Goal: Task Accomplishment & Management: Manage account settings

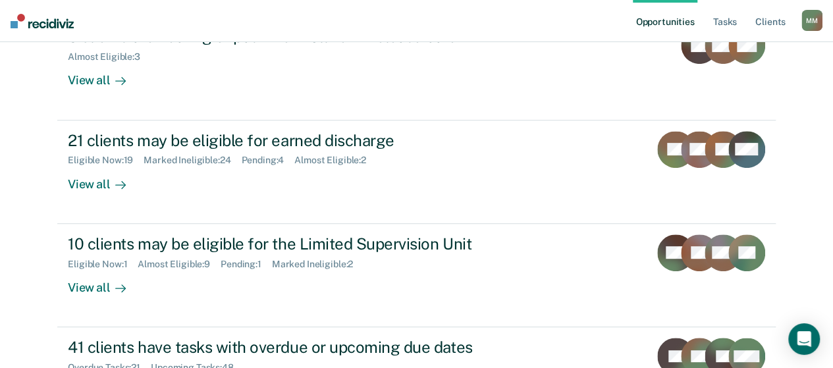
scroll to position [311, 0]
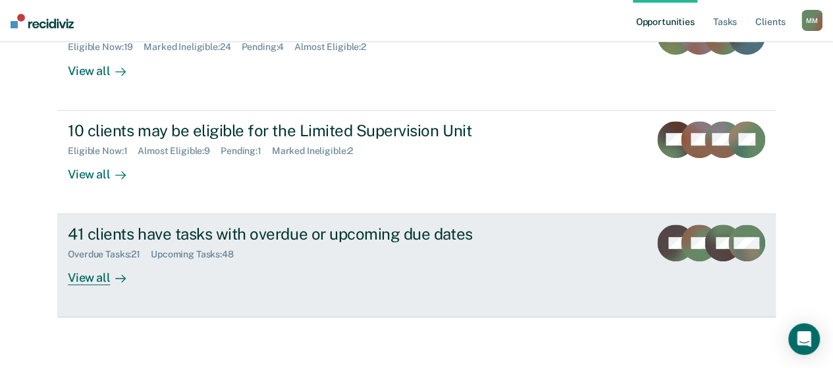
click at [433, 255] on div "Overdue Tasks : 21 Upcoming Tasks : 48" at bounding box center [299, 252] width 462 height 16
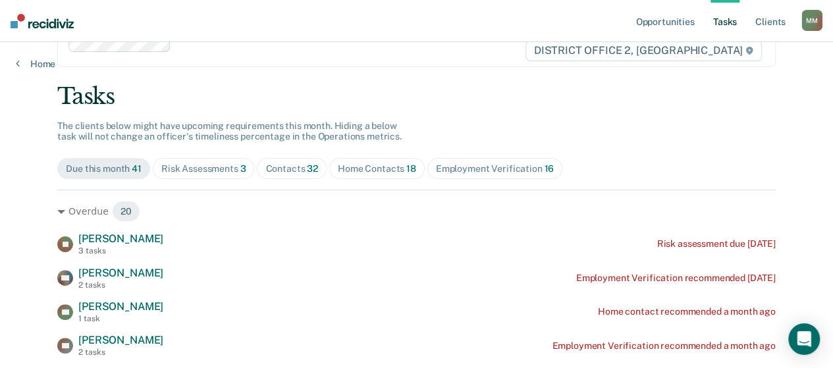
scroll to position [66, 0]
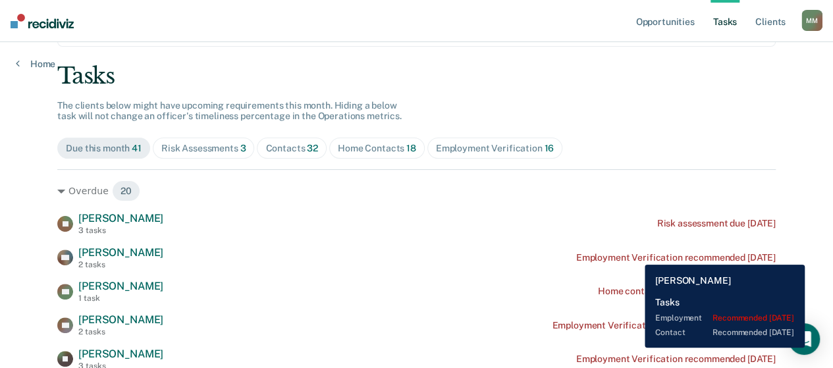
click at [635, 255] on div "Employment Verification recommended [DATE]" at bounding box center [676, 257] width 200 height 11
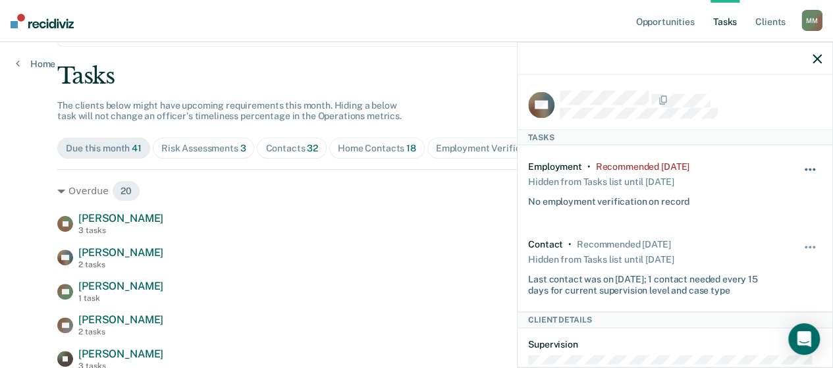
click at [804, 169] on button "button" at bounding box center [811, 176] width 22 height 21
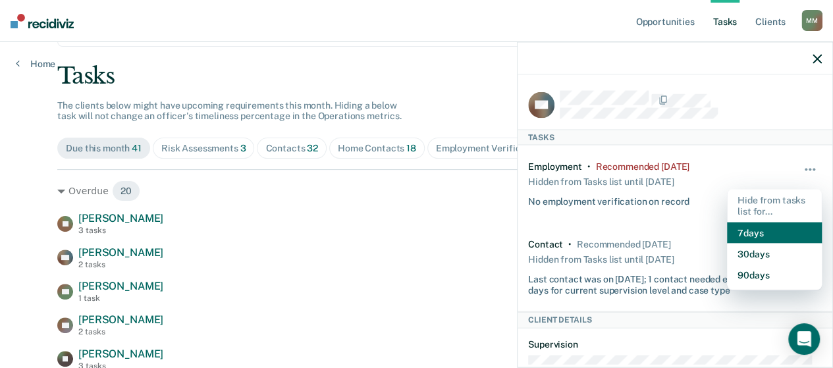
click at [775, 234] on button "7 days" at bounding box center [774, 232] width 95 height 21
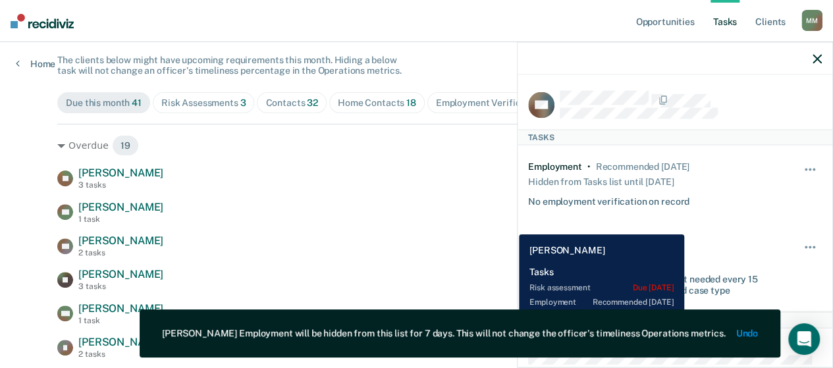
scroll to position [132, 0]
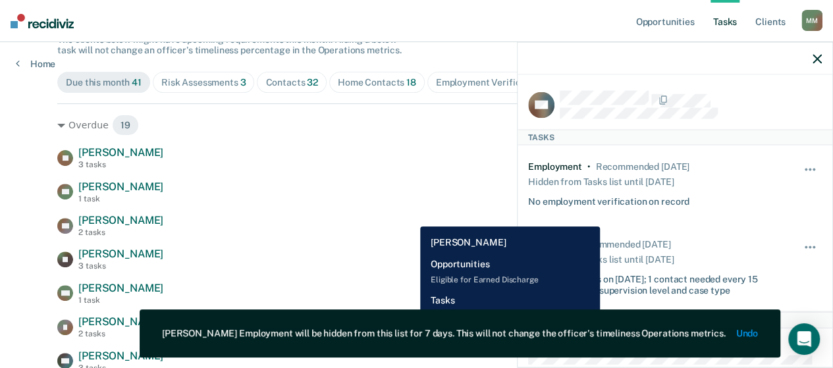
click at [410, 217] on div "XP [PERSON_NAME] 2 tasks Employment Verification recommended a month ago" at bounding box center [416, 225] width 719 height 23
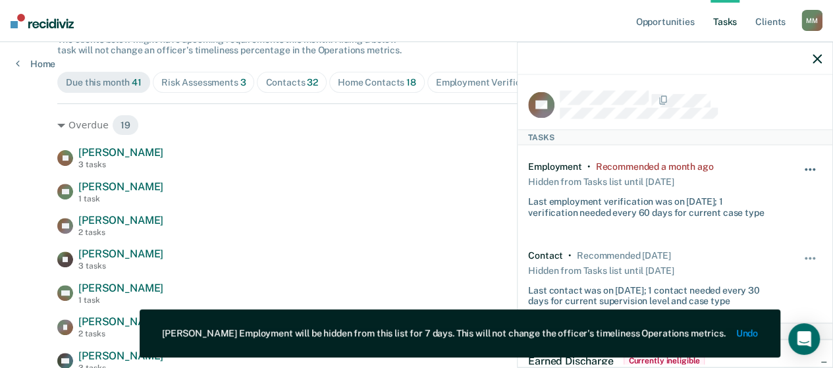
click at [802, 167] on button "button" at bounding box center [811, 176] width 22 height 21
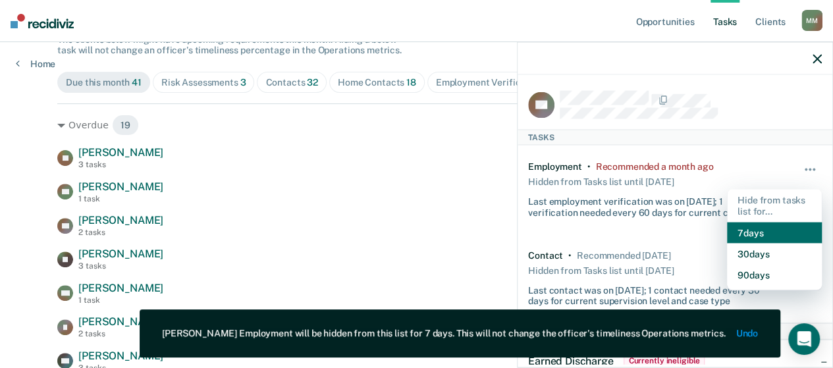
click at [762, 227] on button "7 days" at bounding box center [774, 232] width 95 height 21
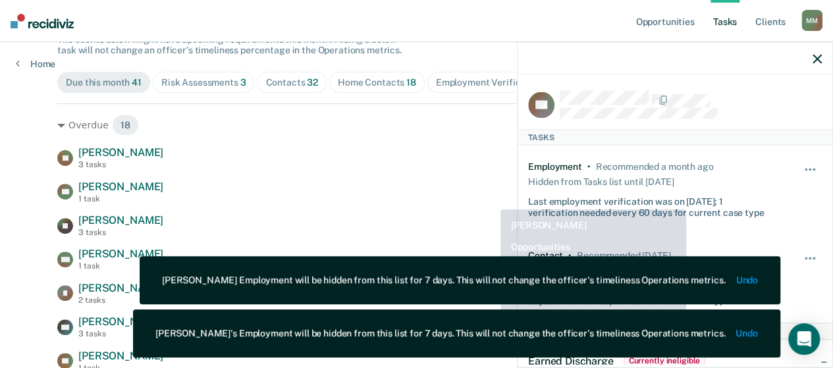
click at [458, 197] on div "ES [PERSON_NAME] 1 task Home contact recommended a month ago" at bounding box center [416, 191] width 719 height 23
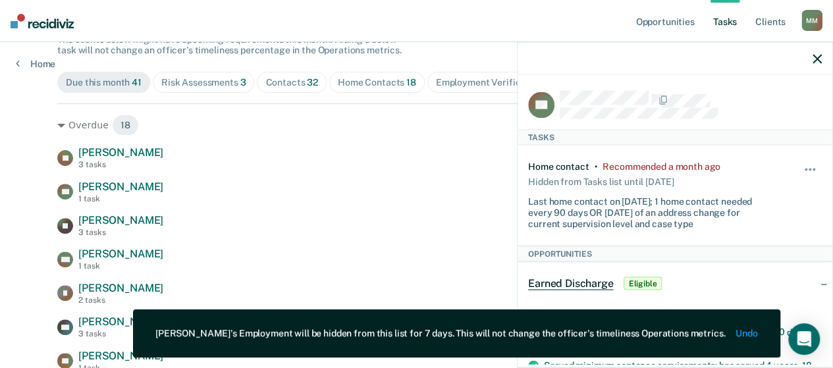
click at [808, 61] on div at bounding box center [675, 58] width 315 height 33
click at [819, 59] on icon "button" at bounding box center [817, 58] width 9 height 9
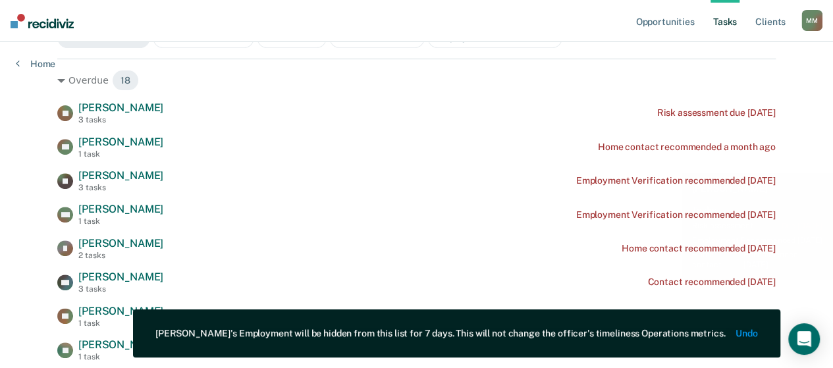
scroll to position [198, 0]
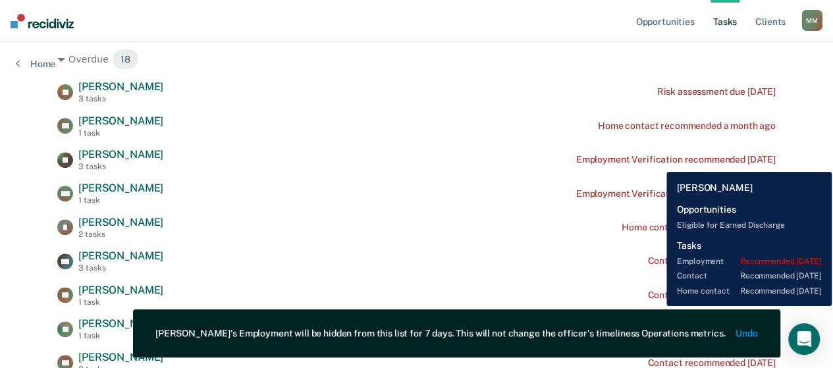
click at [657, 162] on div "Employment Verification recommended [DATE]" at bounding box center [676, 159] width 200 height 11
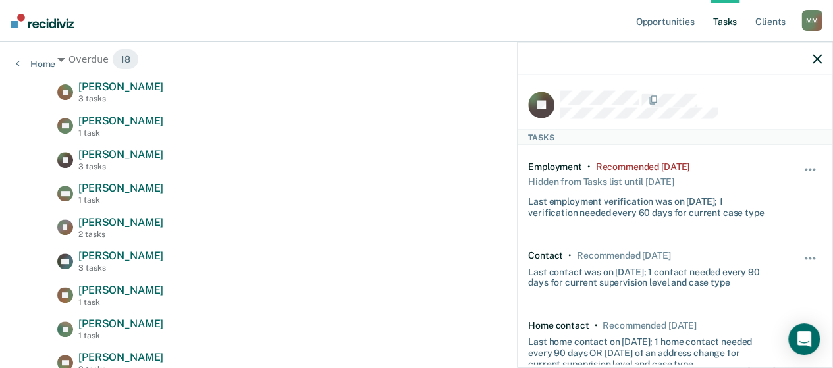
click at [800, 161] on div "Hide from tasks list for... 7 days 30 days 90 days" at bounding box center [811, 189] width 22 height 57
click at [800, 166] on button "button" at bounding box center [811, 176] width 22 height 21
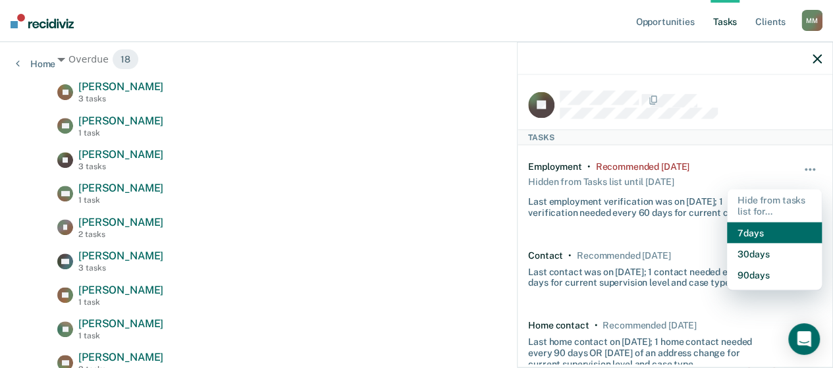
click at [764, 222] on button "7 days" at bounding box center [774, 232] width 95 height 21
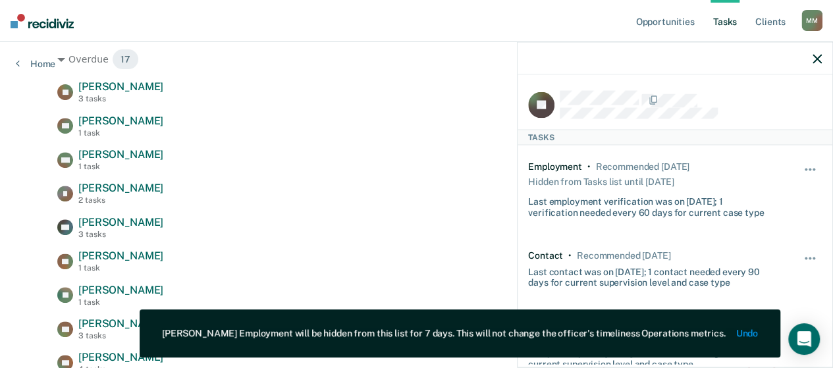
click at [403, 172] on div "[PERSON_NAME] 3 tasks Risk assessment due [DATE] ES [PERSON_NAME] 1 task Home c…" at bounding box center [416, 362] width 719 height 565
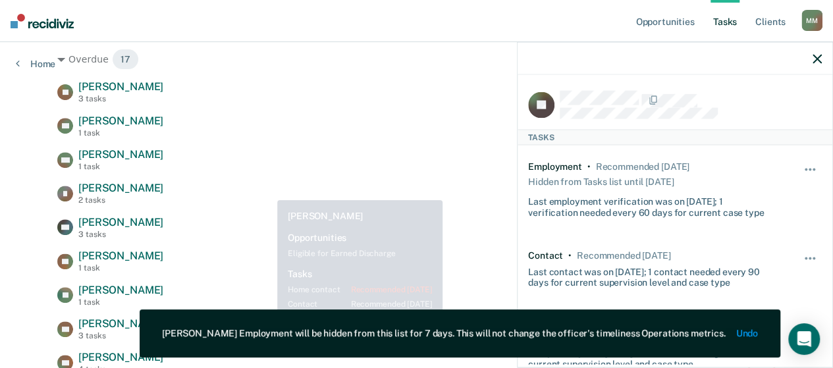
click at [238, 197] on div "[PERSON_NAME] [PERSON_NAME] 2 tasks Home contact recommended [DATE]" at bounding box center [416, 193] width 719 height 23
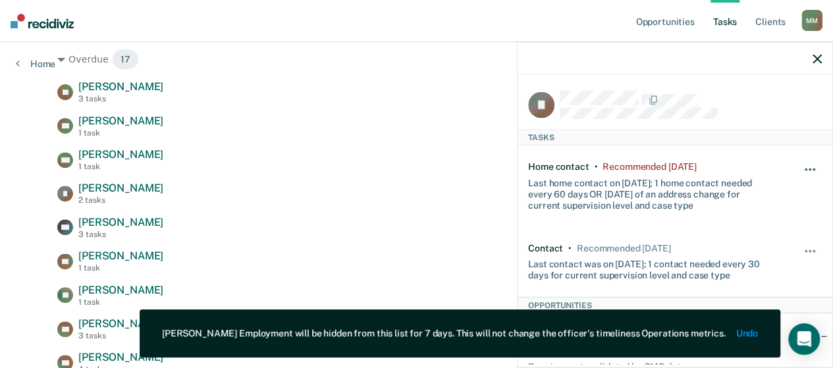
click at [800, 170] on button "button" at bounding box center [811, 176] width 22 height 21
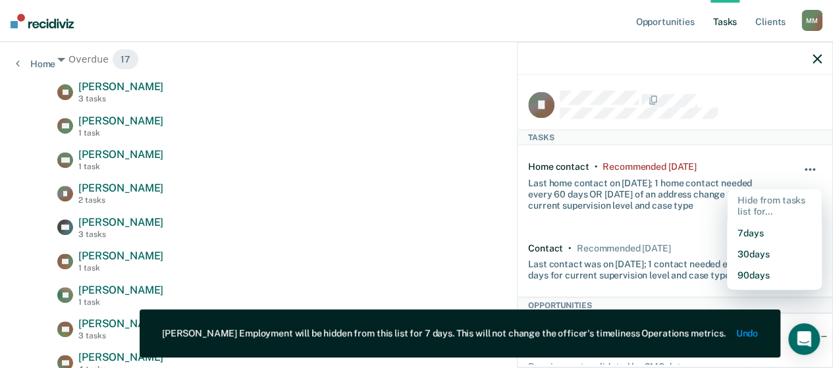
click at [800, 170] on button "button" at bounding box center [811, 176] width 22 height 21
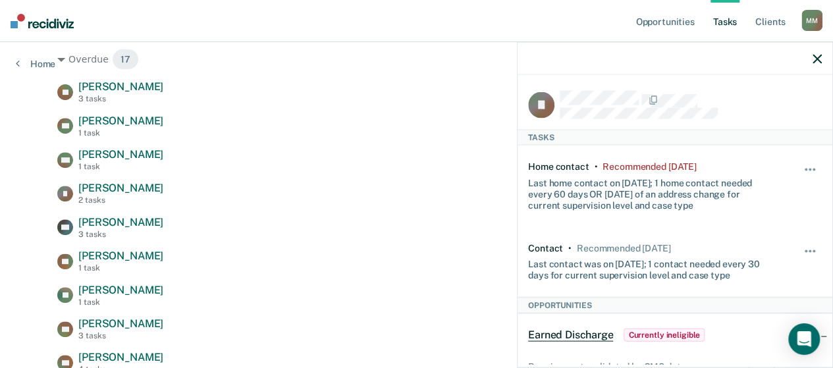
click at [136, 213] on div "[PERSON_NAME] 3 tasks Risk assessment due [DATE] ES [PERSON_NAME] 1 task Home c…" at bounding box center [416, 362] width 719 height 565
click at [136, 219] on span "[PERSON_NAME]" at bounding box center [120, 222] width 85 height 13
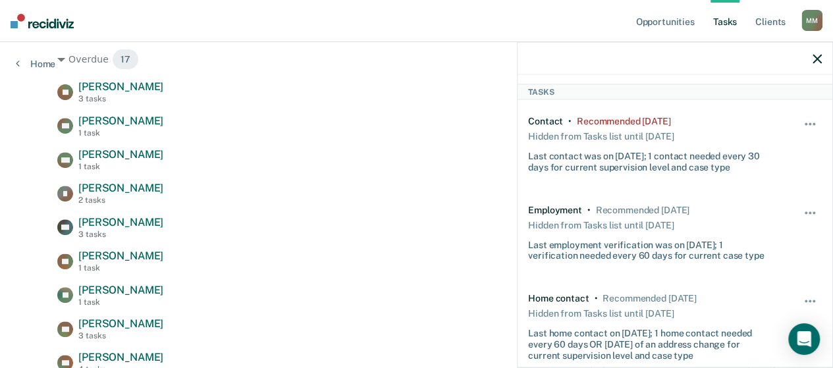
scroll to position [66, 0]
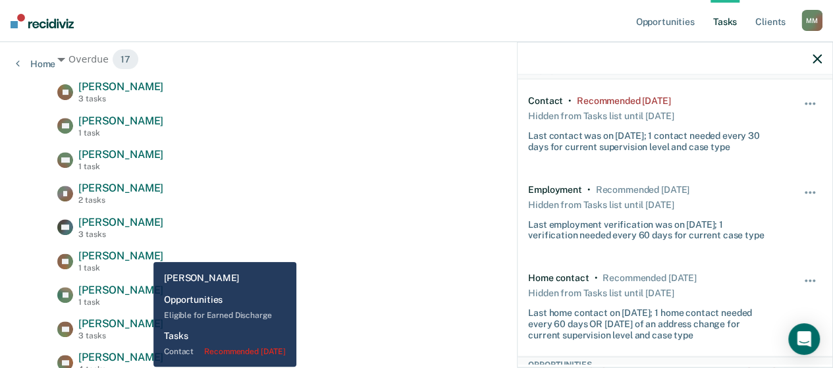
click at [144, 252] on div "CL [PERSON_NAME] 1 task Contact recommended [DATE]" at bounding box center [416, 261] width 719 height 23
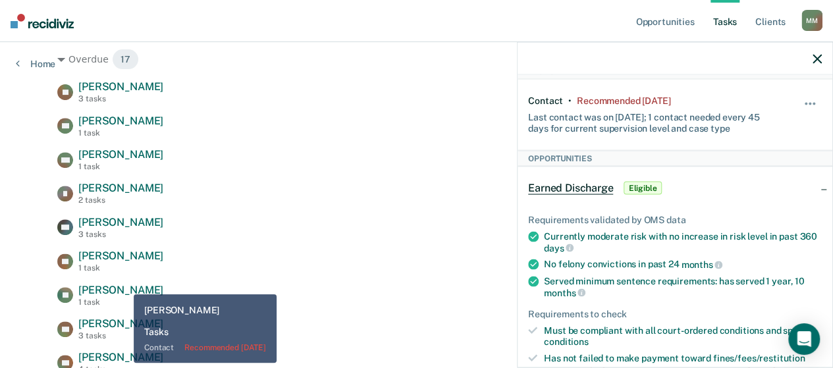
click at [124, 285] on span "[PERSON_NAME]" at bounding box center [120, 290] width 85 height 13
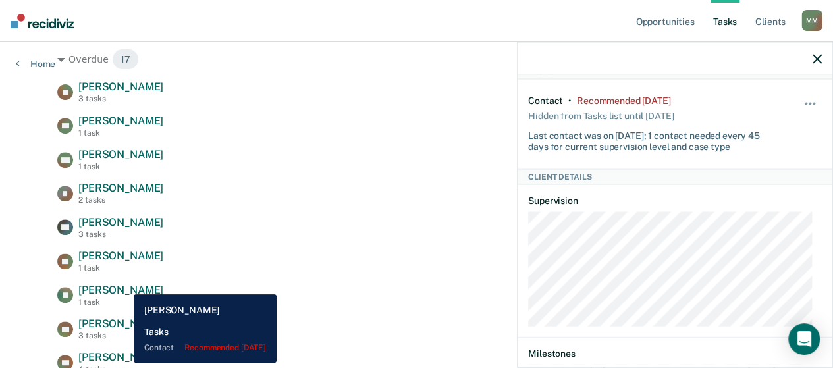
scroll to position [264, 0]
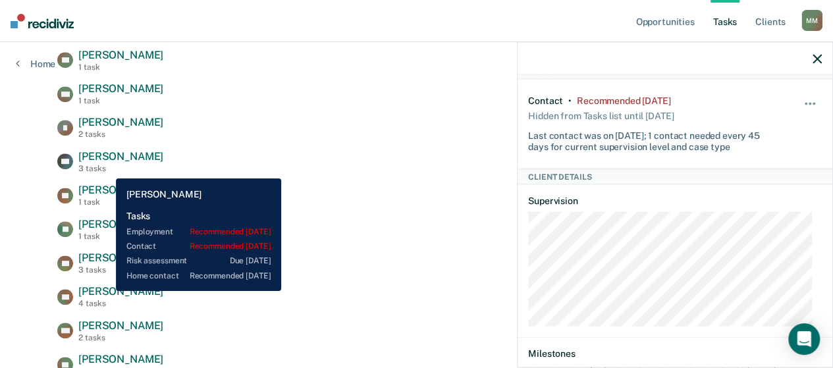
click at [106, 291] on span "[PERSON_NAME]" at bounding box center [120, 291] width 85 height 13
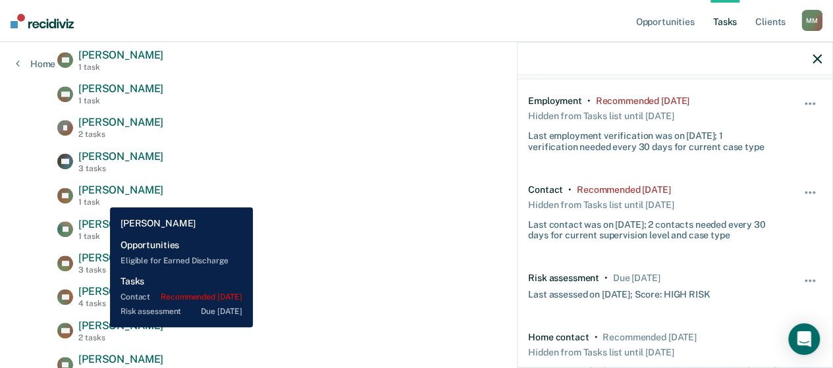
click at [100, 327] on span "[PERSON_NAME]" at bounding box center [120, 325] width 85 height 13
